Goal: Transaction & Acquisition: Purchase product/service

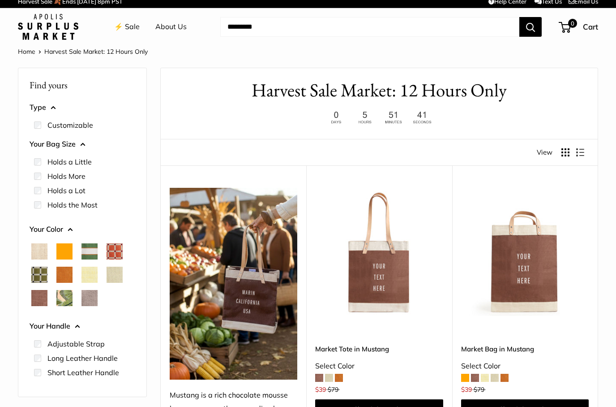
scroll to position [9, 0]
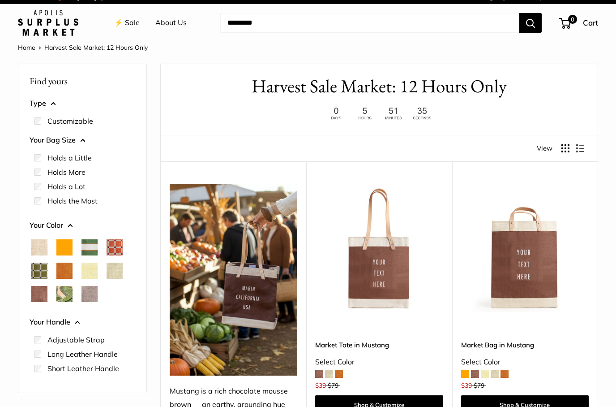
click at [88, 244] on span "Court Green" at bounding box center [89, 248] width 16 height 16
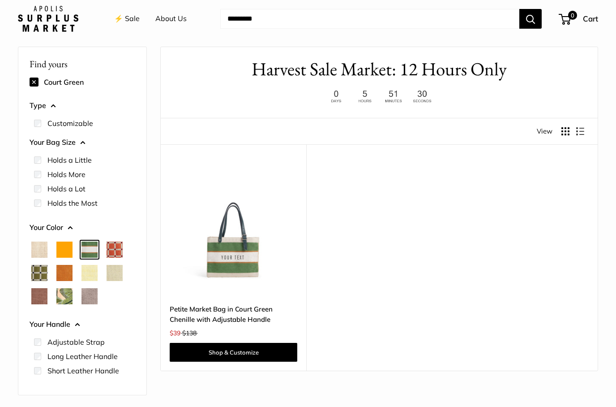
scroll to position [24, 0]
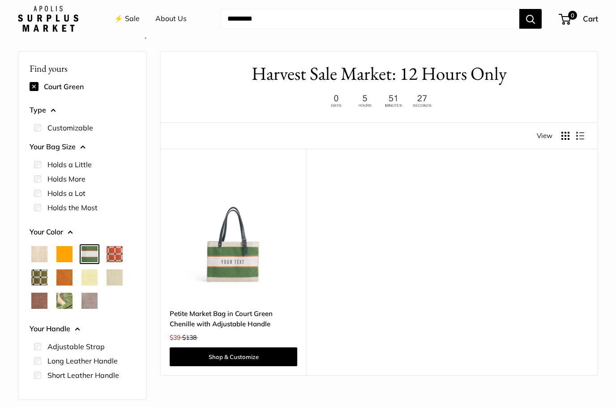
click at [88, 302] on span "Taupe" at bounding box center [89, 300] width 16 height 16
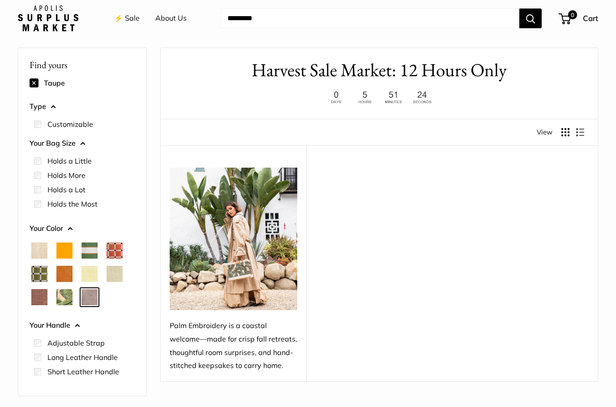
scroll to position [24, 0]
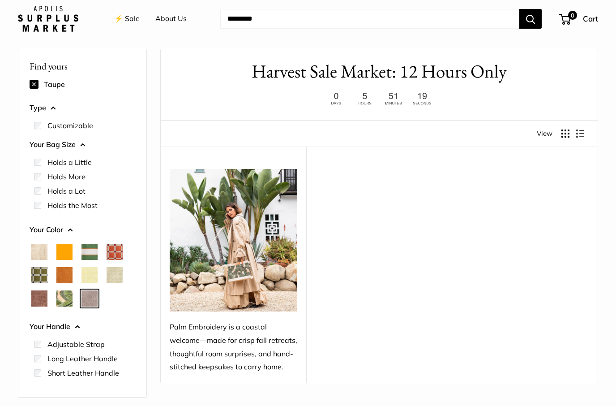
click at [67, 297] on span "Palm Leaf" at bounding box center [64, 298] width 16 height 16
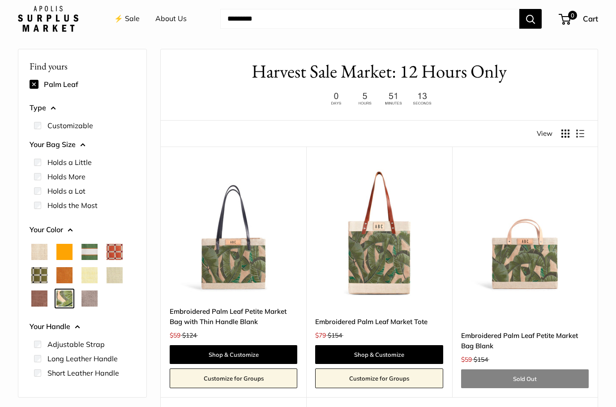
click at [30, 303] on div at bounding box center [82, 275] width 113 height 70
click at [35, 299] on span "Mustang" at bounding box center [39, 298] width 16 height 16
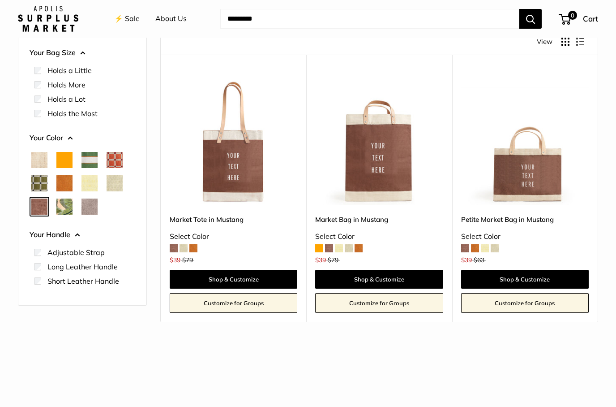
scroll to position [74, 0]
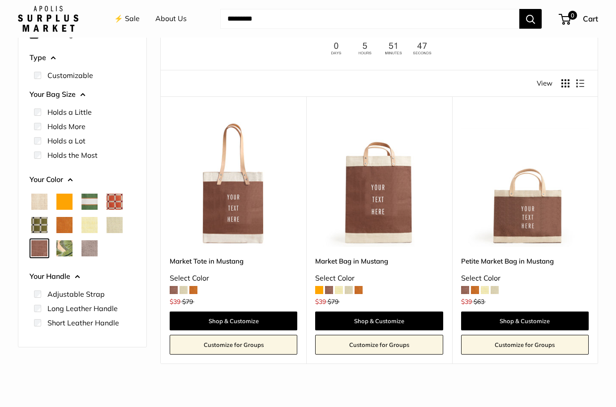
click at [112, 226] on span "Mint Sorbet" at bounding box center [115, 225] width 16 height 16
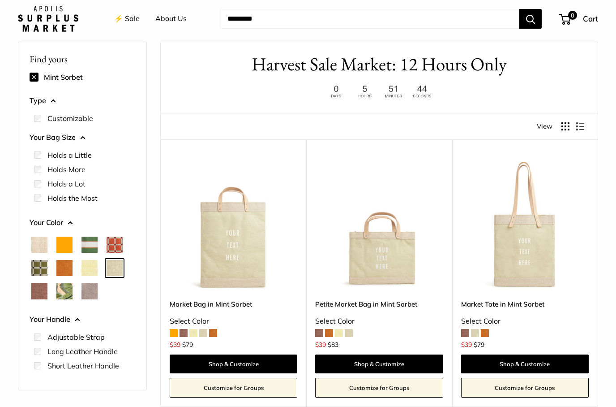
scroll to position [24, 0]
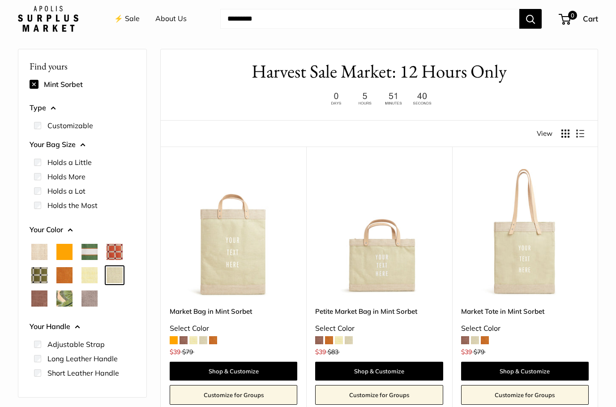
click at [88, 274] on span "Daisy" at bounding box center [89, 275] width 16 height 16
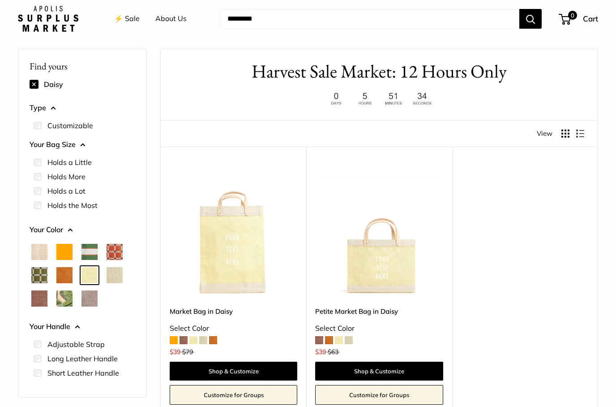
click at [64, 273] on span "Cognac" at bounding box center [64, 275] width 16 height 16
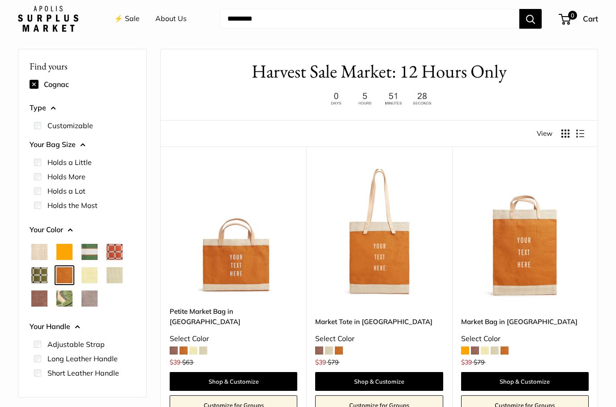
click at [34, 279] on span "Chenille Window Sage" at bounding box center [39, 275] width 16 height 16
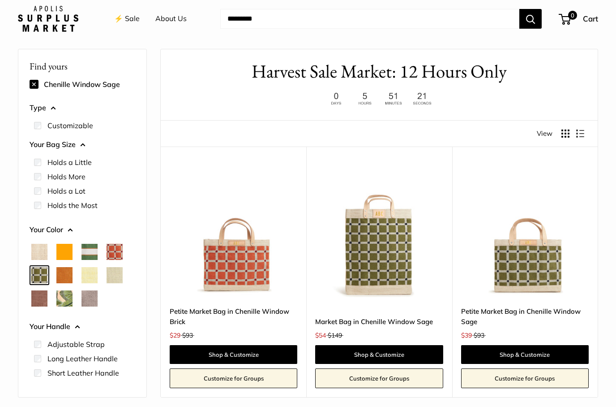
click at [118, 247] on span "Chenille Window Brick" at bounding box center [115, 252] width 16 height 16
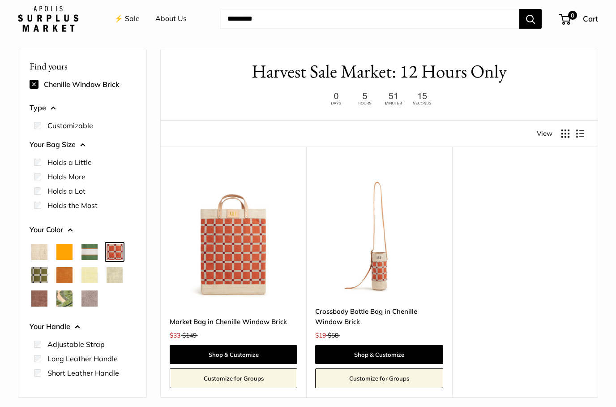
click at [92, 251] on span "Court Green" at bounding box center [89, 252] width 16 height 16
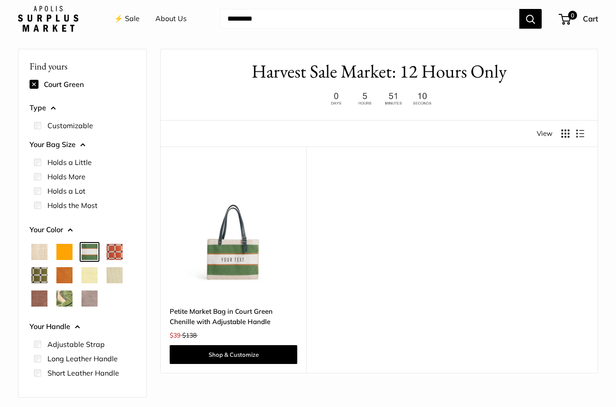
click at [65, 251] on span "Orange" at bounding box center [64, 252] width 16 height 16
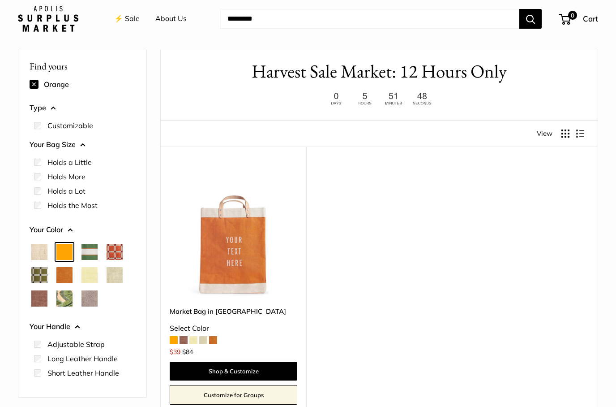
click at [41, 253] on span "Natural" at bounding box center [39, 252] width 16 height 16
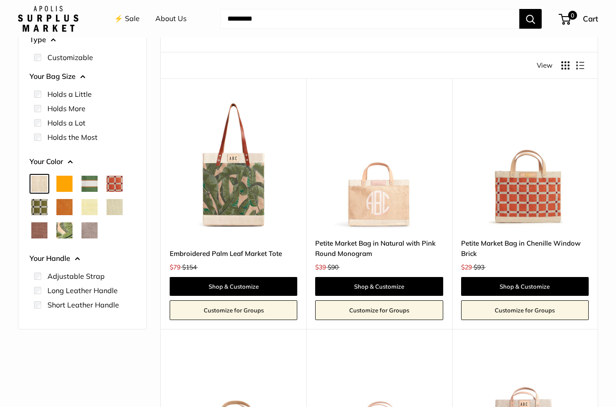
scroll to position [90, 0]
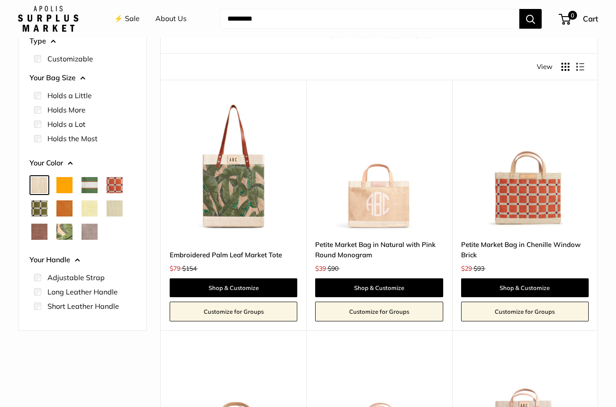
click at [60, 190] on span "Orange" at bounding box center [64, 185] width 16 height 16
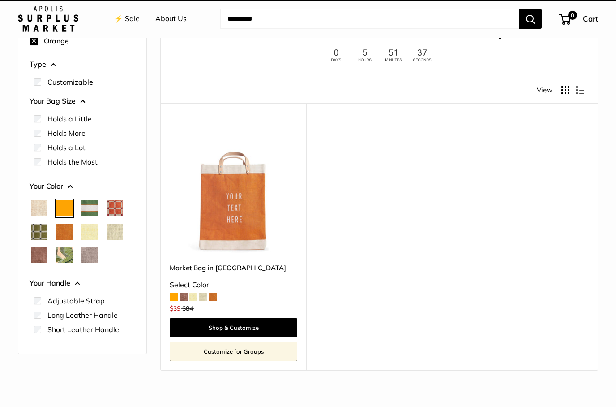
scroll to position [24, 0]
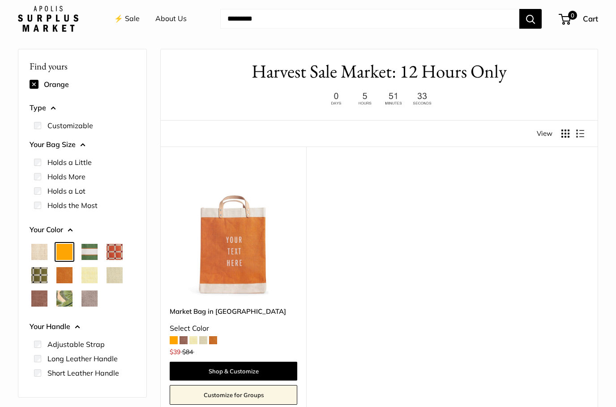
click at [90, 244] on span "Court Green" at bounding box center [89, 252] width 16 height 16
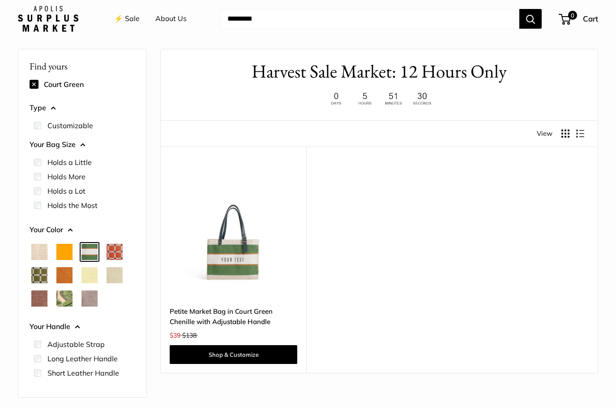
click at [114, 249] on span "Chenille Window Brick" at bounding box center [115, 252] width 16 height 16
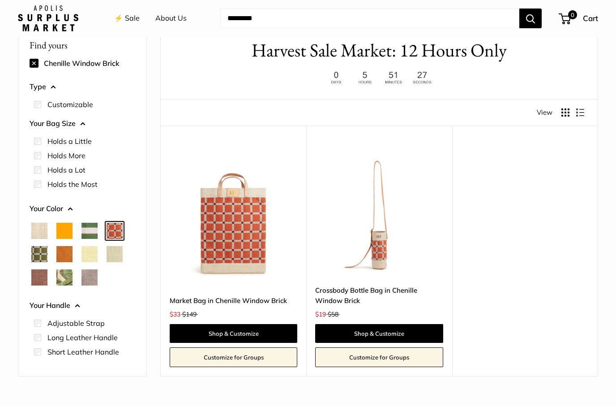
scroll to position [45, 0]
click at [386, 240] on img at bounding box center [379, 212] width 128 height 128
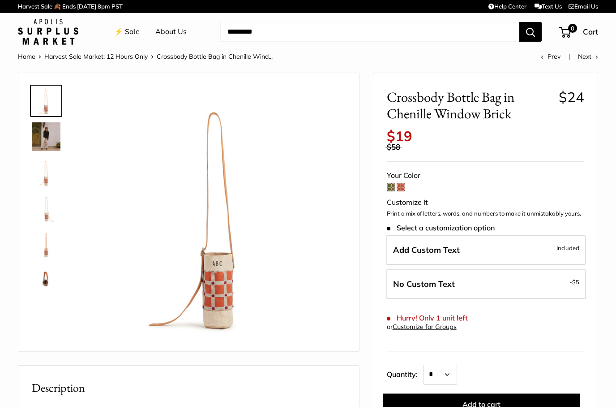
click at [210, 304] on img at bounding box center [218, 214] width 256 height 256
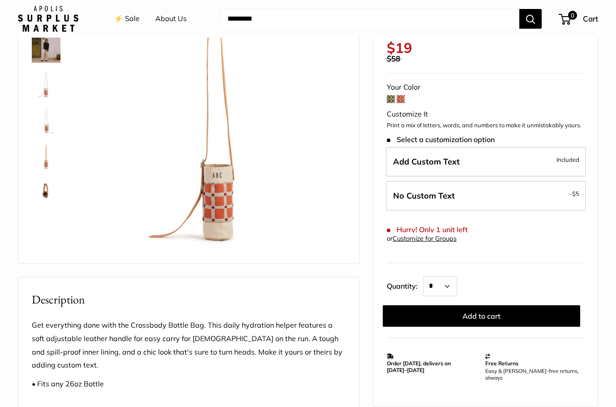
click at [390, 95] on span at bounding box center [391, 99] width 8 height 8
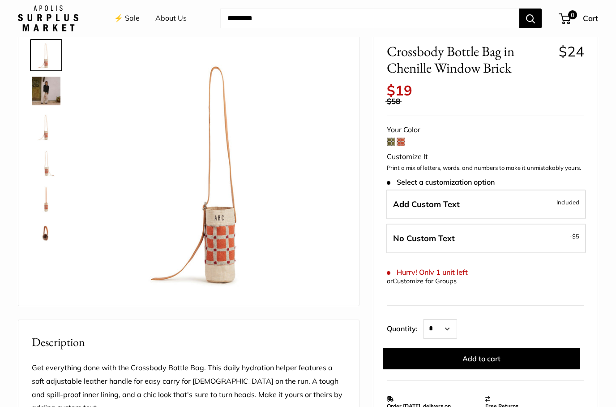
scroll to position [0, 0]
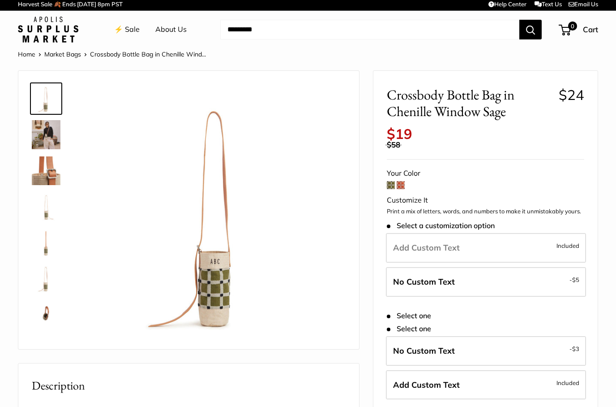
scroll to position [2, 0]
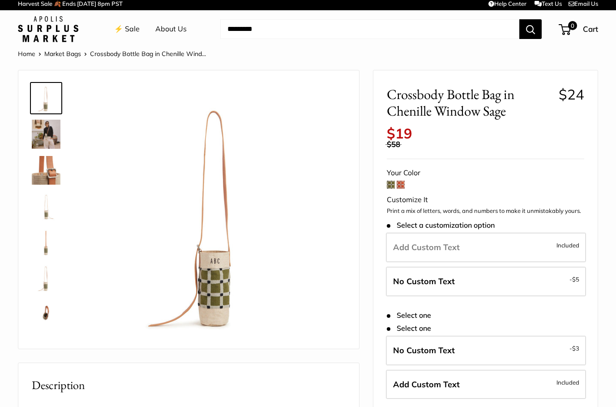
click at [49, 216] on img at bounding box center [46, 206] width 29 height 29
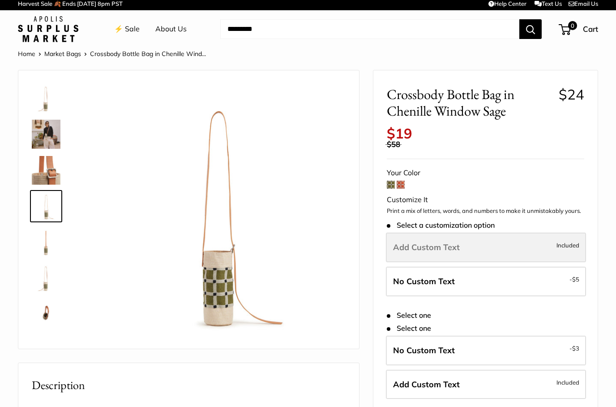
click at [412, 242] on span "Add Custom Text" at bounding box center [426, 247] width 67 height 10
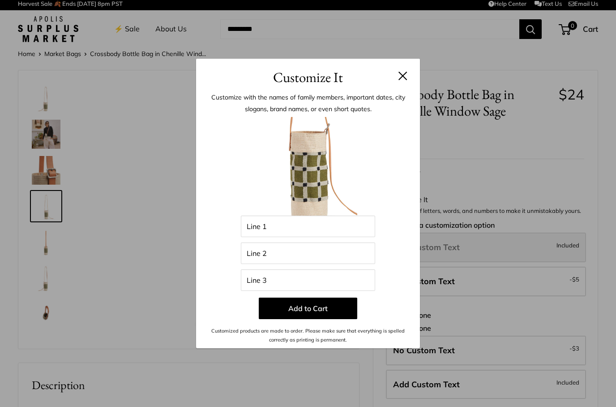
scroll to position [39, 0]
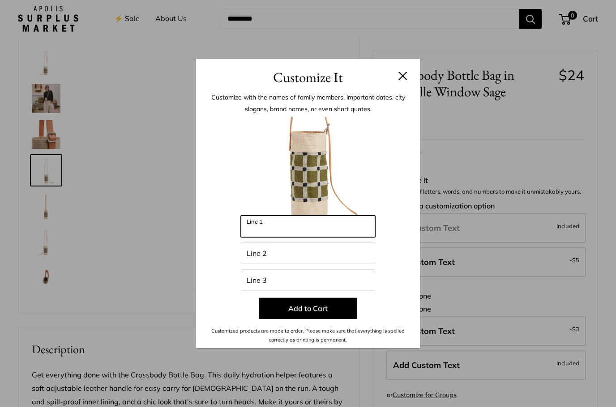
click at [268, 225] on input "Line 1" at bounding box center [308, 225] width 134 height 21
type input "*"
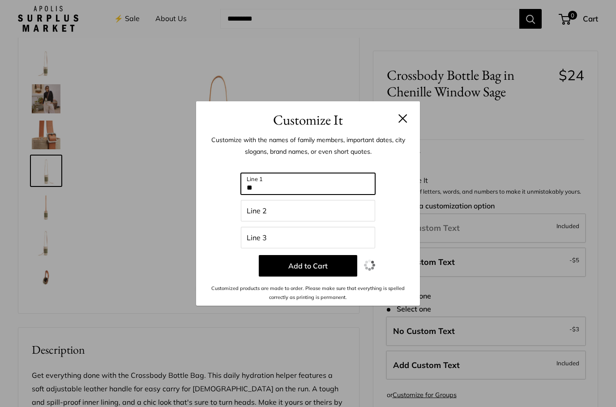
type input "*"
type input "***"
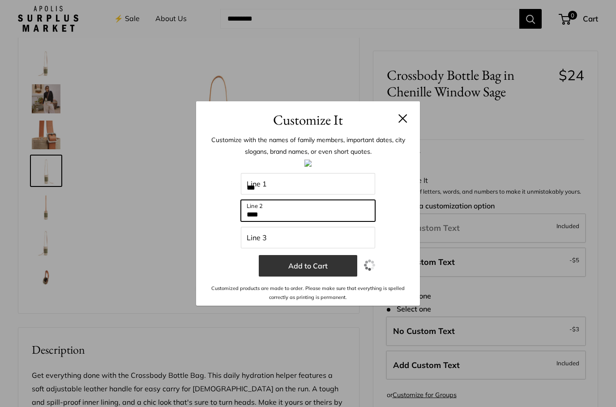
type input "****"
click at [296, 266] on button "Add to Cart" at bounding box center [308, 265] width 99 height 21
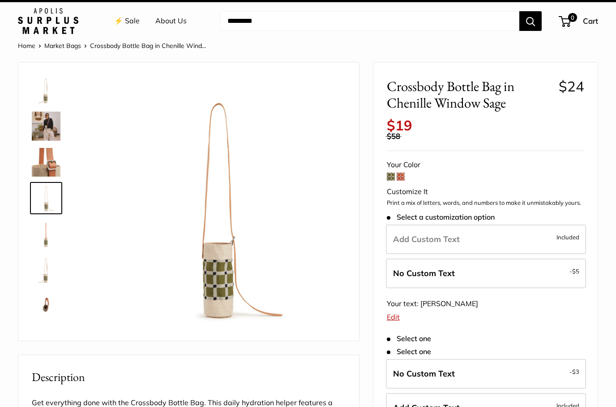
scroll to position [0, 0]
